Goal: Find specific page/section: Find specific page/section

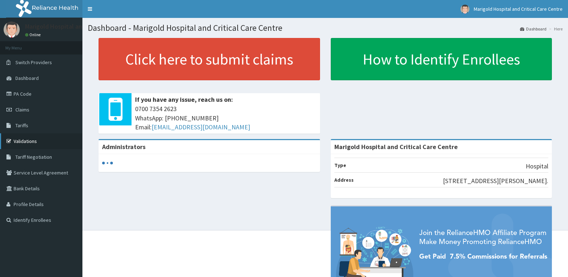
click at [50, 142] on link "Validations" at bounding box center [41, 141] width 82 height 16
click at [34, 138] on link "Validations" at bounding box center [41, 141] width 82 height 16
